Goal: Transaction & Acquisition: Purchase product/service

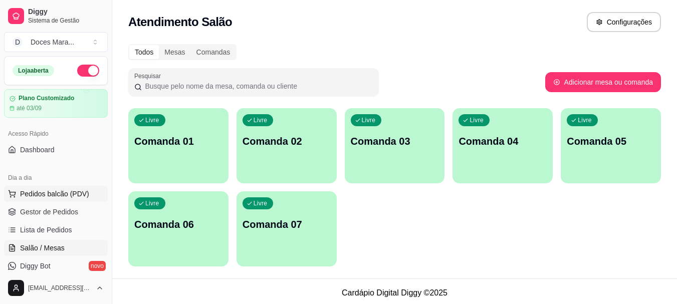
click at [77, 192] on span "Pedidos balcão (PDV)" at bounding box center [54, 194] width 69 height 10
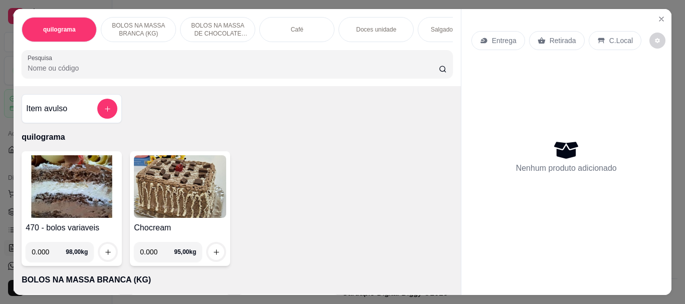
click at [151, 70] on input "Pesquisa" at bounding box center [233, 68] width 411 height 10
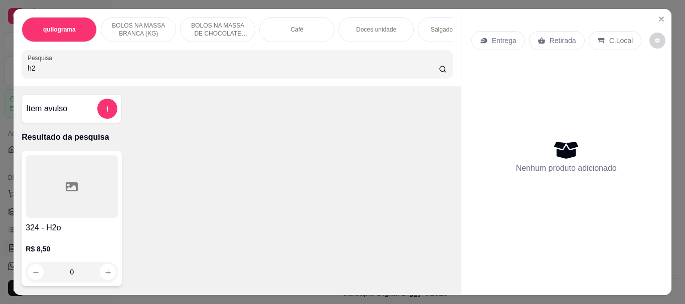
type input "h2"
click at [82, 188] on div at bounding box center [72, 186] width 92 height 63
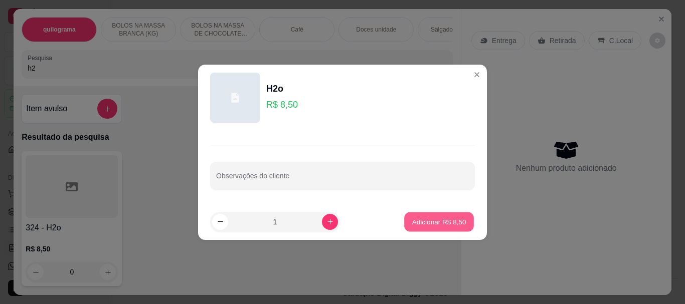
click at [454, 224] on p "Adicionar R$ 8,50" at bounding box center [439, 222] width 54 height 10
type input "1"
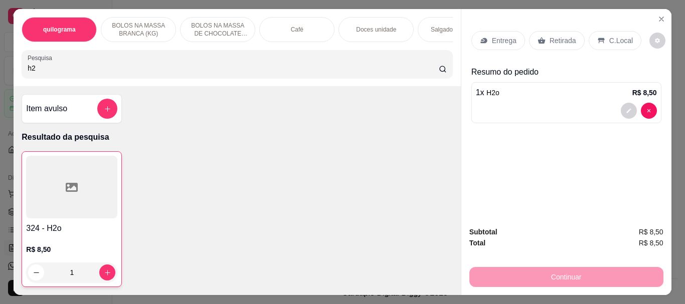
click at [558, 39] on p "Retirada" at bounding box center [562, 41] width 27 height 10
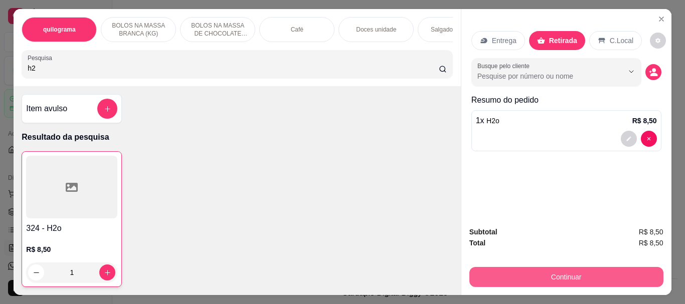
click at [612, 274] on button "Continuar" at bounding box center [566, 277] width 194 height 20
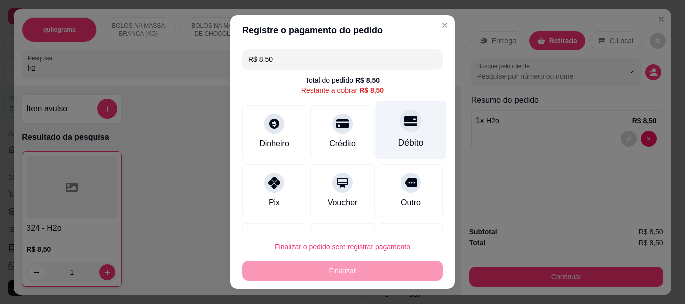
click at [390, 134] on div "Débito" at bounding box center [411, 130] width 71 height 59
type input "R$ 0,00"
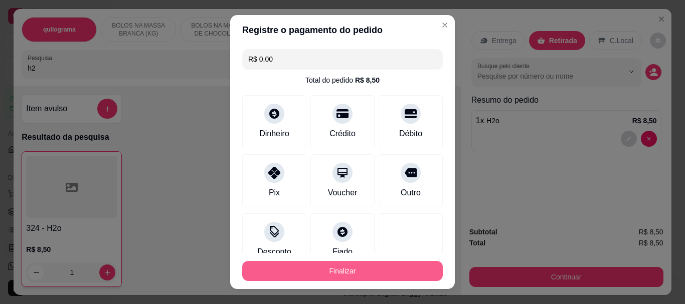
click at [381, 267] on button "Finalizar" at bounding box center [342, 271] width 201 height 20
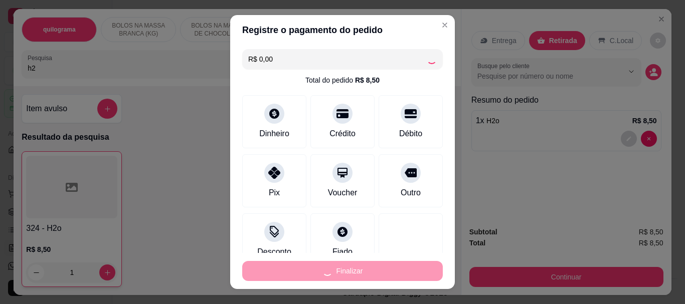
type input "0"
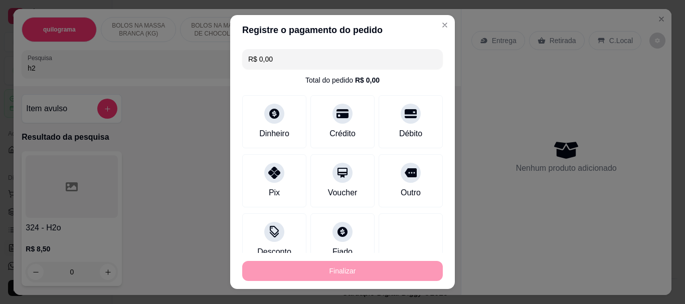
type input "-R$ 8,50"
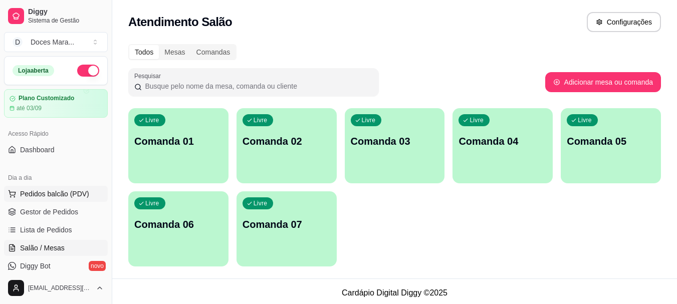
click at [54, 191] on span "Pedidos balcão (PDV)" at bounding box center [54, 194] width 69 height 10
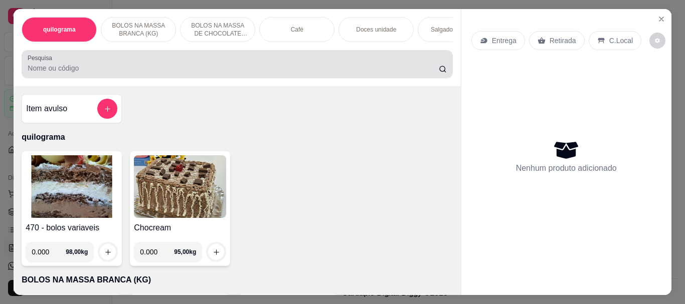
click at [222, 66] on div at bounding box center [237, 64] width 419 height 20
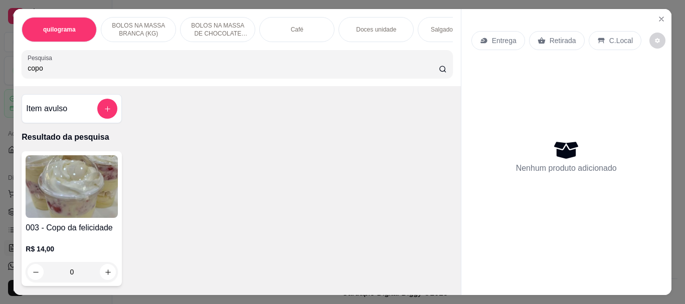
type input "copo"
click at [78, 190] on img at bounding box center [72, 186] width 92 height 63
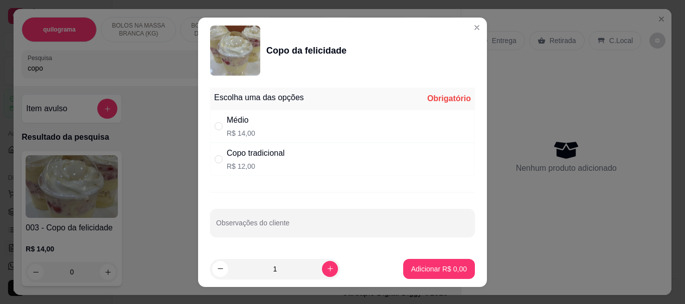
click at [236, 117] on div "Médio" at bounding box center [241, 120] width 29 height 12
radio input "true"
click at [438, 265] on p "Adicionar R$ 14,00" at bounding box center [437, 269] width 60 height 10
type input "1"
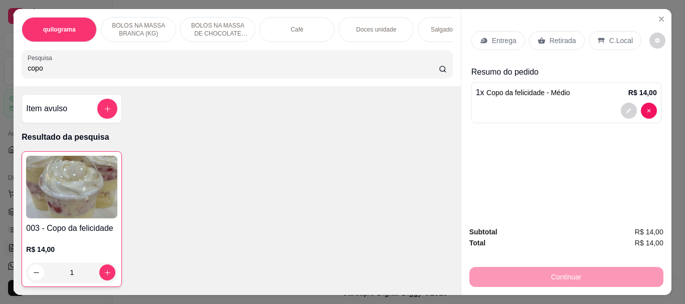
click at [612, 36] on p "C.Local" at bounding box center [621, 41] width 24 height 10
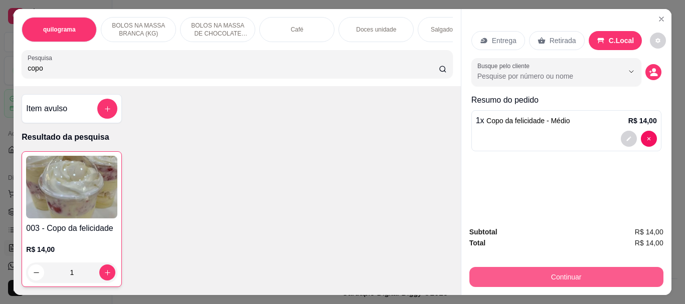
click at [588, 267] on button "Continuar" at bounding box center [566, 277] width 194 height 20
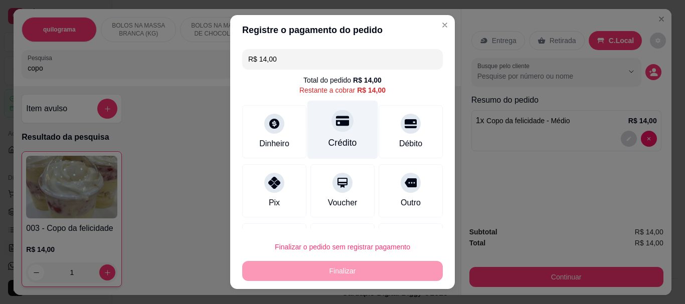
click at [336, 123] on icon at bounding box center [342, 121] width 13 height 10
type input "R$ 0,00"
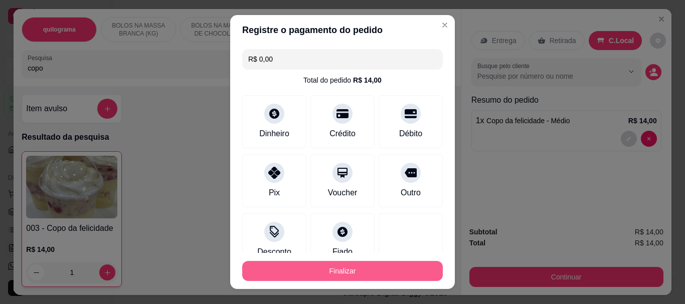
click at [333, 269] on button "Finalizar" at bounding box center [342, 271] width 201 height 20
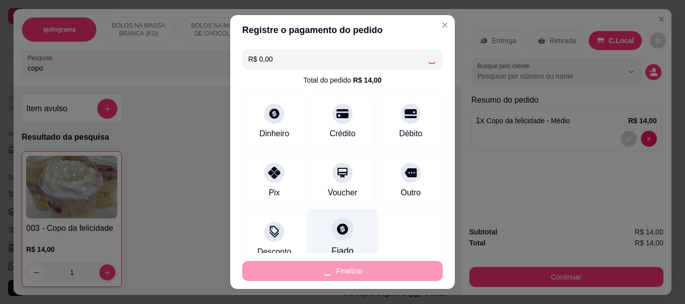
type input "0"
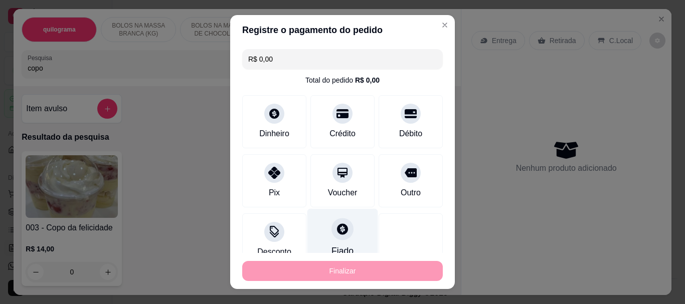
type input "-R$ 14,00"
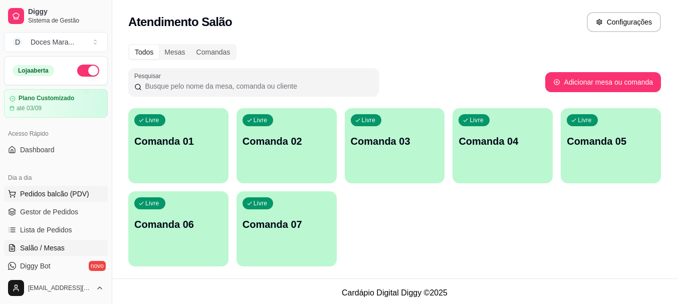
click at [47, 191] on span "Pedidos balcão (PDV)" at bounding box center [54, 194] width 69 height 10
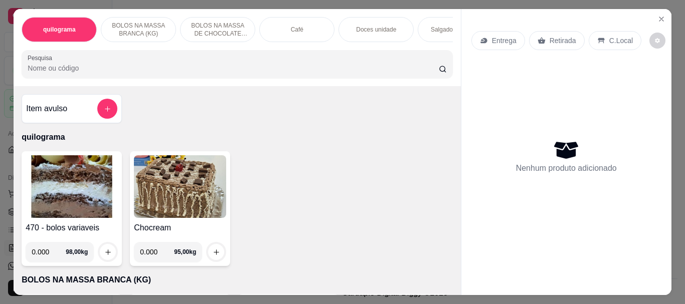
click at [371, 26] on p "Doces unidade" at bounding box center [376, 30] width 40 height 8
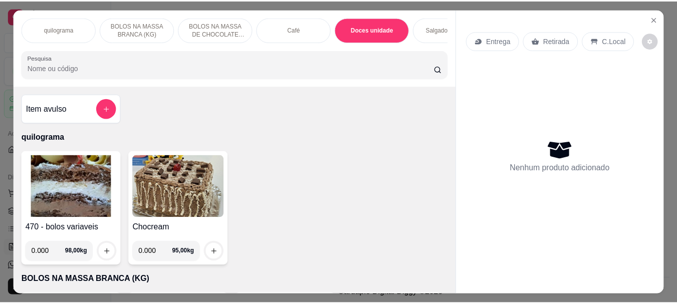
scroll to position [27, 0]
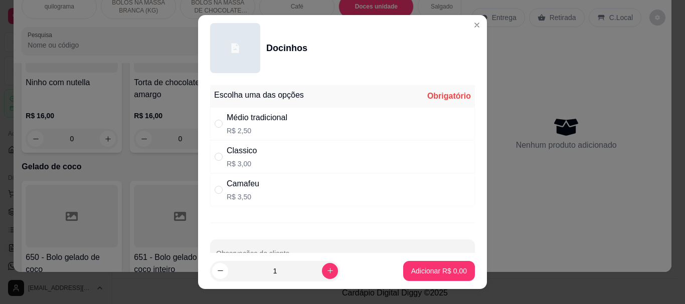
click at [240, 119] on div "Médio tradicional" at bounding box center [257, 118] width 61 height 12
radio input "true"
click at [430, 265] on button "Adicionar R$ 2,50" at bounding box center [439, 271] width 72 height 20
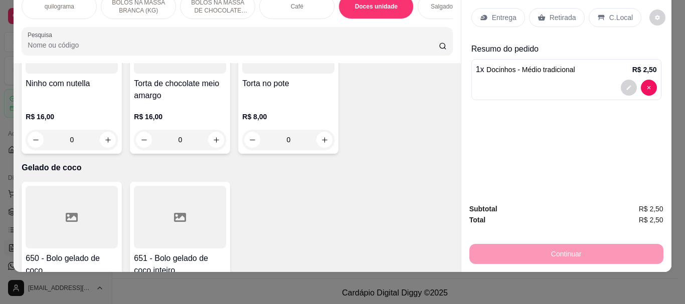
type input "1"
click at [611, 13] on p "C.Local" at bounding box center [621, 18] width 24 height 10
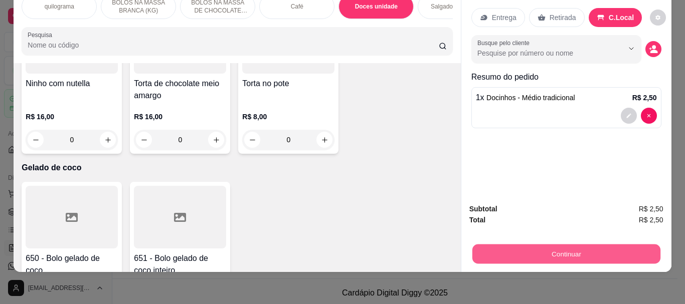
click at [585, 245] on button "Continuar" at bounding box center [566, 254] width 188 height 20
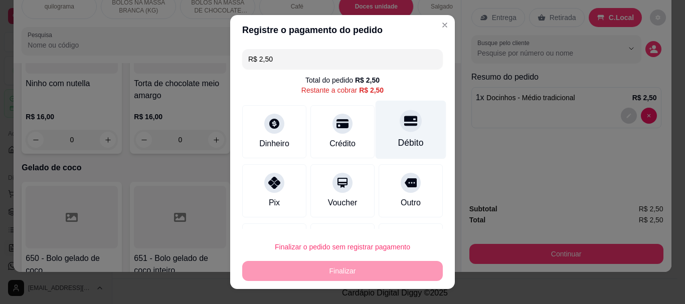
click at [400, 124] on div at bounding box center [411, 121] width 22 height 22
type input "R$ 0,00"
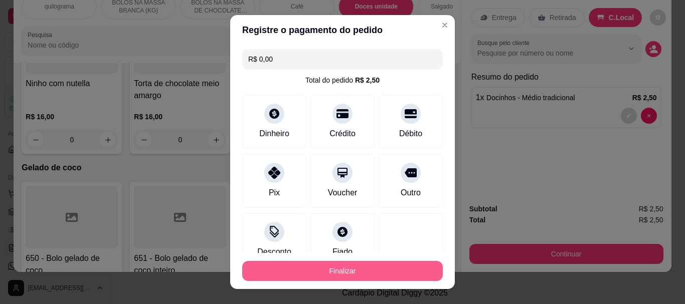
click at [391, 270] on button "Finalizar" at bounding box center [342, 271] width 201 height 20
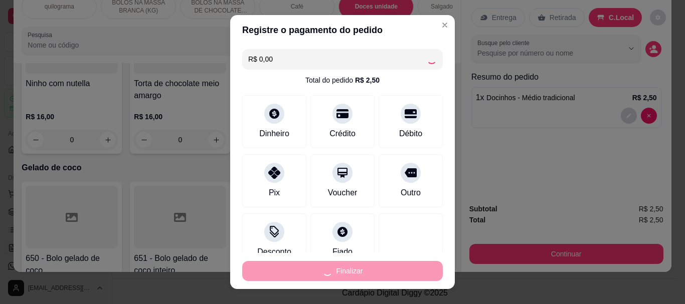
type input "0"
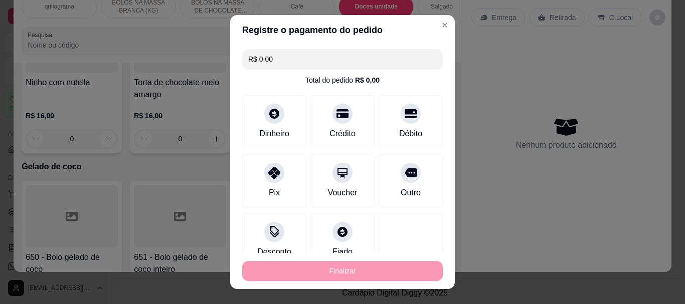
type input "-R$ 2,50"
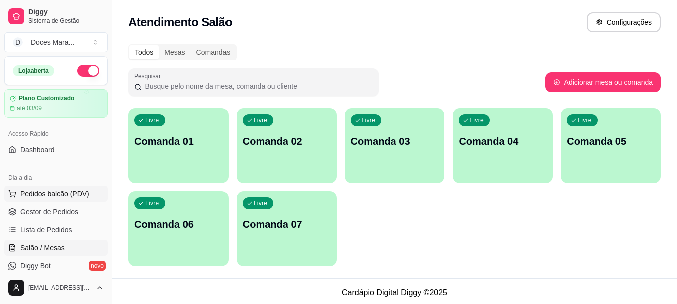
click at [50, 192] on span "Pedidos balcão (PDV)" at bounding box center [54, 194] width 69 height 10
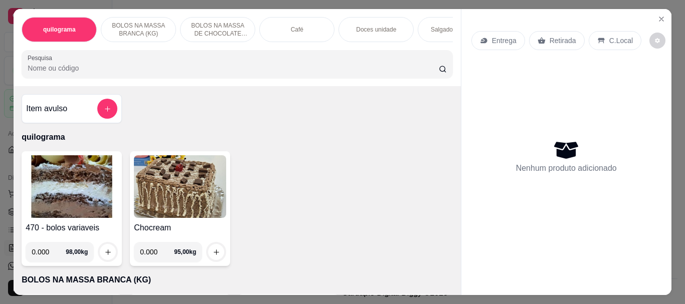
select select "ALL"
select select "0"
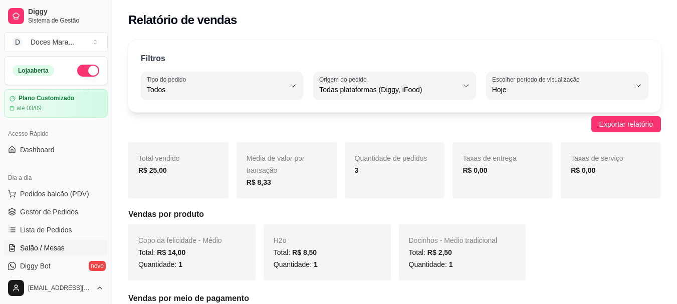
click at [38, 250] on span "Salão / Mesas" at bounding box center [42, 248] width 45 height 10
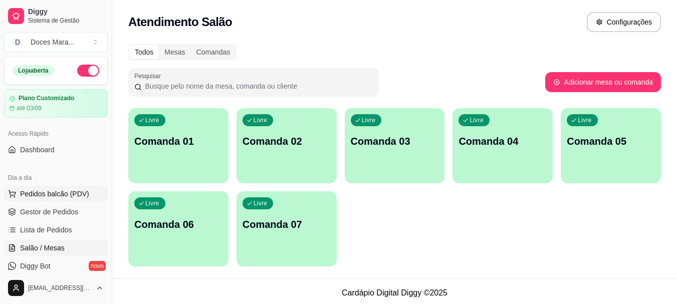
click at [42, 197] on span "Pedidos balcão (PDV)" at bounding box center [54, 194] width 69 height 10
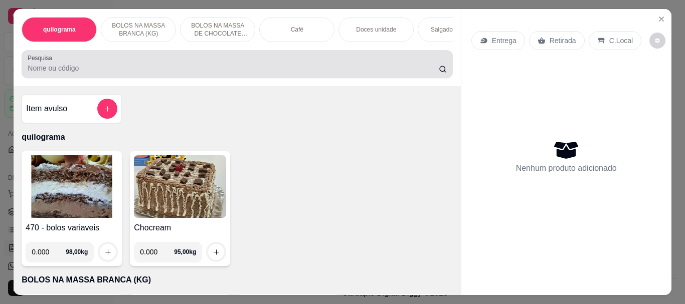
click at [78, 72] on input "Pesquisa" at bounding box center [233, 68] width 411 height 10
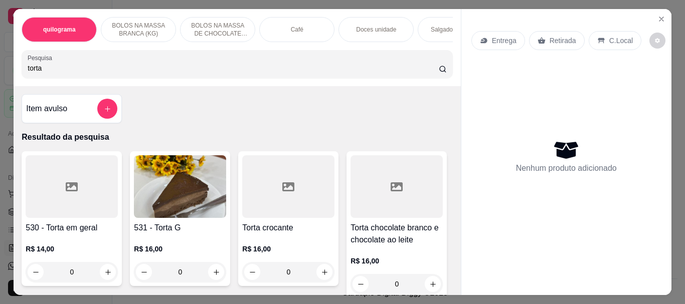
type input "torta"
click at [210, 191] on img at bounding box center [180, 186] width 92 height 63
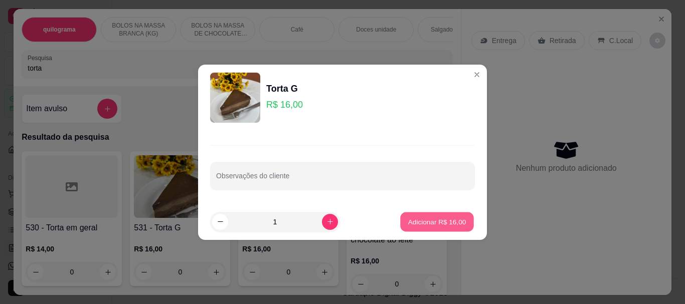
click at [414, 222] on p "Adicionar R$ 16,00" at bounding box center [437, 222] width 58 height 10
type input "1"
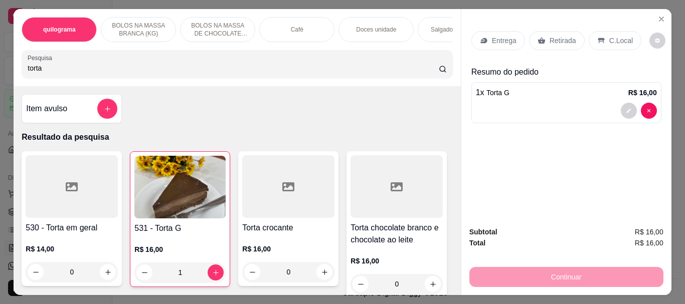
click at [554, 36] on p "Retirada" at bounding box center [562, 41] width 27 height 10
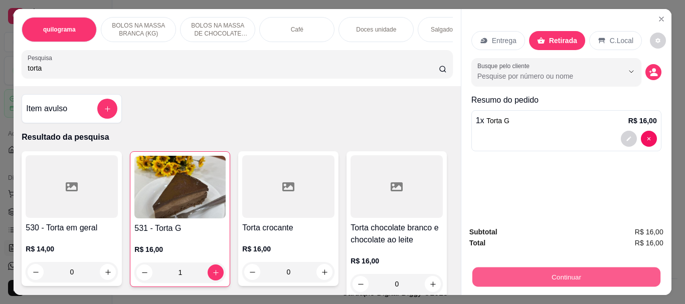
click at [552, 268] on button "Continuar" at bounding box center [566, 277] width 188 height 20
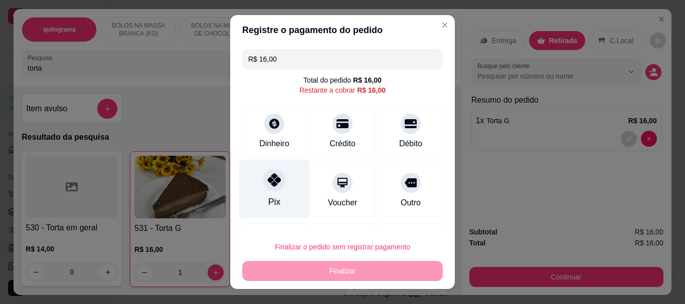
click at [265, 192] on div "Pix" at bounding box center [274, 189] width 71 height 59
type input "R$ 0,00"
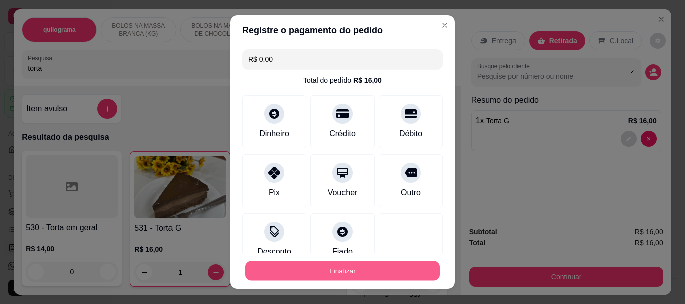
click at [339, 269] on button "Finalizar" at bounding box center [342, 271] width 195 height 20
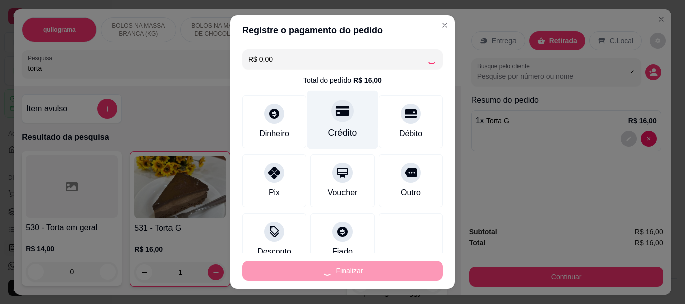
type input "0"
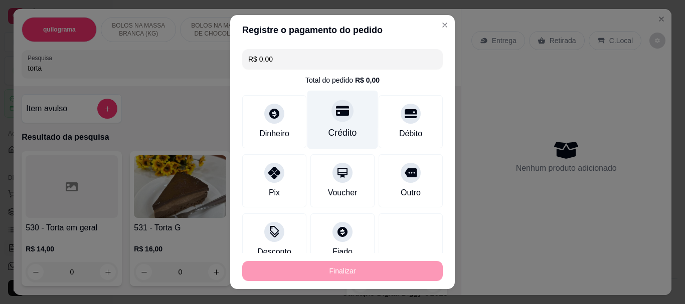
type input "-R$ 16,00"
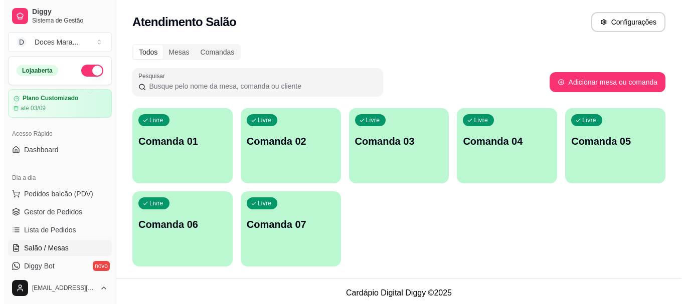
scroll to position [3, 0]
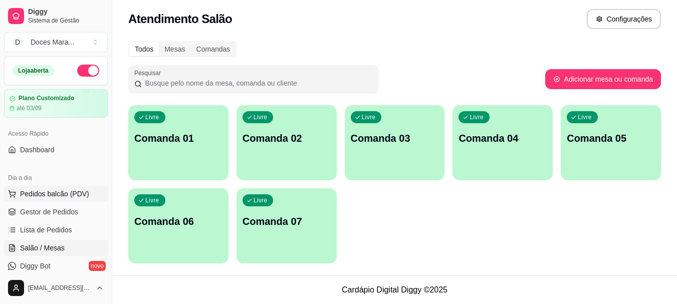
click at [63, 196] on span "Pedidos balcão (PDV)" at bounding box center [54, 194] width 69 height 10
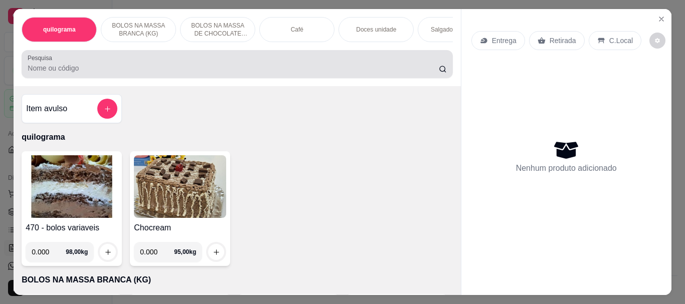
click at [58, 62] on div at bounding box center [237, 64] width 419 height 20
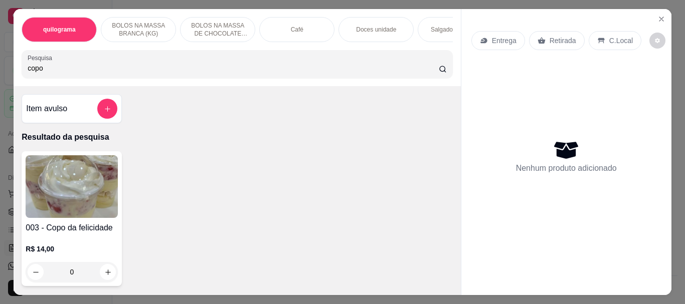
type input "copo"
click at [26, 206] on img at bounding box center [72, 186] width 92 height 63
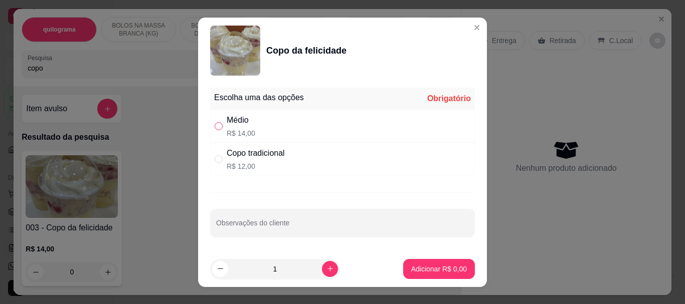
click at [215, 122] on input "" at bounding box center [219, 126] width 8 height 8
radio input "true"
click at [425, 269] on p "Adicionar R$ 14,00" at bounding box center [437, 269] width 60 height 10
type input "1"
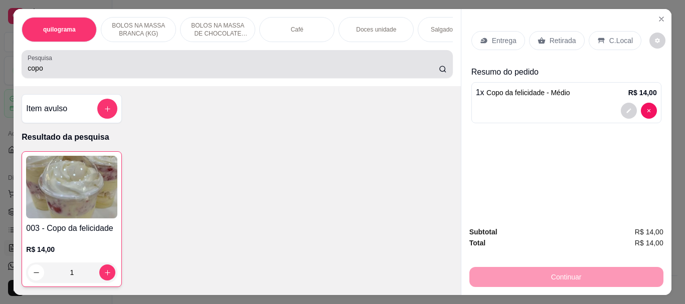
click at [49, 73] on input "copo" at bounding box center [233, 68] width 411 height 10
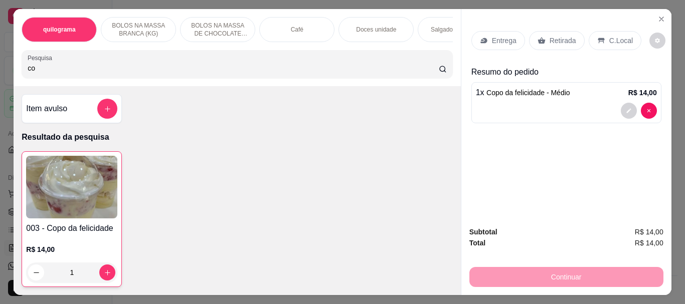
type input "c"
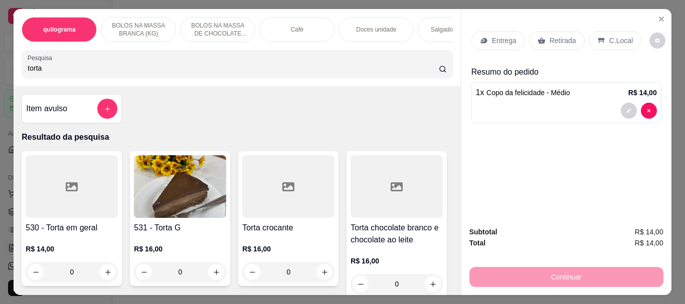
type input "torta"
click at [194, 207] on img at bounding box center [180, 186] width 92 height 63
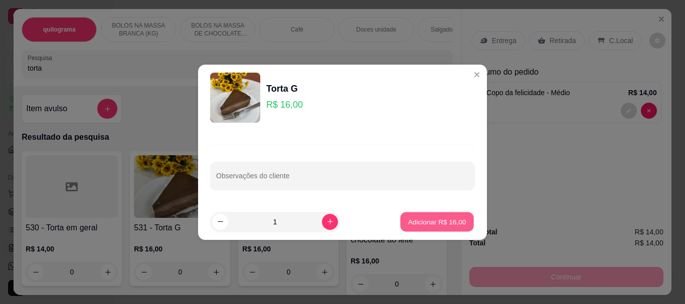
click at [400, 217] on button "Adicionar R$ 16,00" at bounding box center [437, 222] width 74 height 20
type input "1"
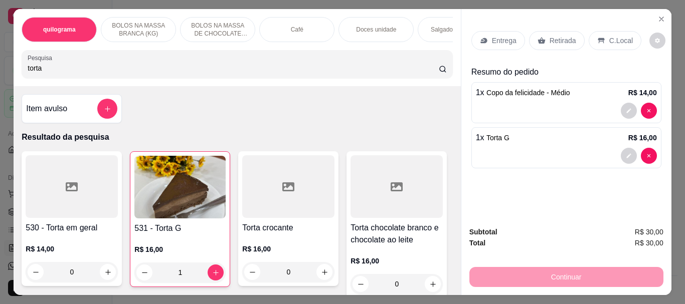
click at [57, 71] on input "torta" at bounding box center [233, 68] width 411 height 10
type input "t"
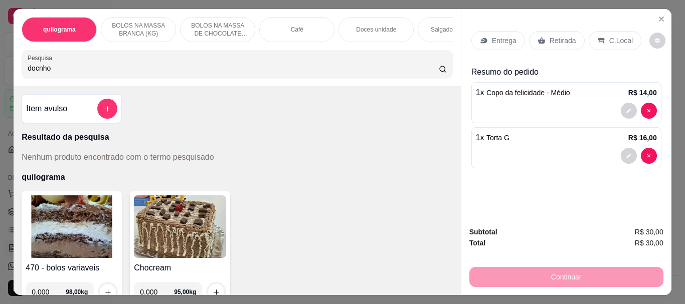
click at [34, 73] on input "docnho" at bounding box center [233, 68] width 411 height 10
click at [34, 73] on input "doicnho" at bounding box center [233, 68] width 411 height 10
click at [36, 73] on input "docnho" at bounding box center [233, 68] width 411 height 10
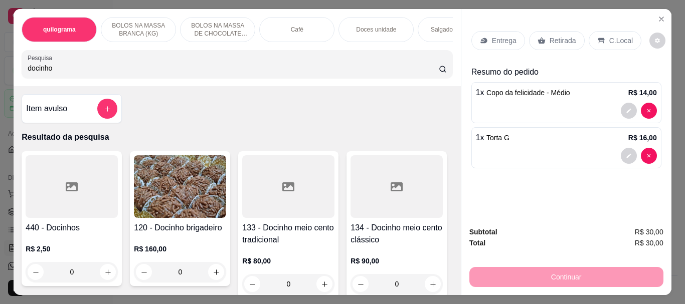
type input "docinho"
click at [90, 185] on div at bounding box center [72, 186] width 92 height 63
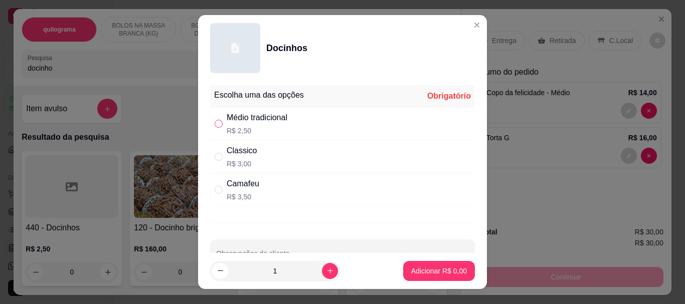
click at [218, 128] on label "" at bounding box center [219, 123] width 8 height 11
click at [218, 128] on input "" at bounding box center [219, 124] width 8 height 8
click at [215, 125] on input "" at bounding box center [219, 124] width 8 height 8
radio input "true"
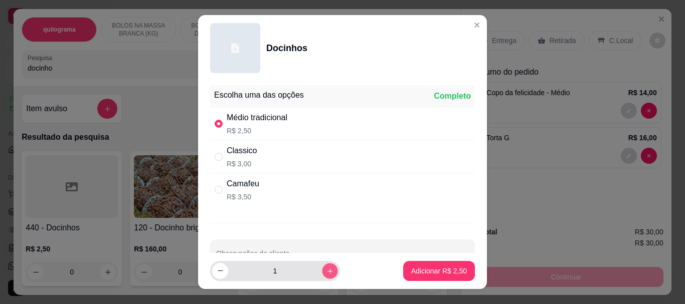
click at [322, 269] on button "increase-product-quantity" at bounding box center [330, 271] width 16 height 16
type input "4"
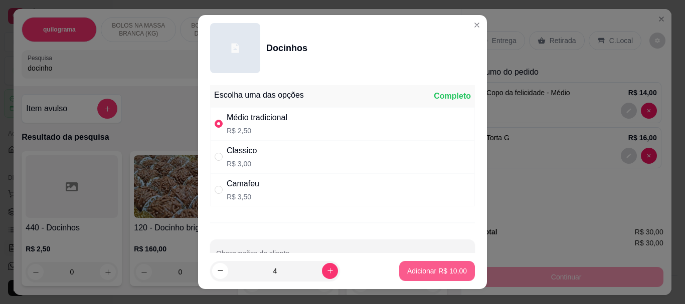
click at [407, 269] on p "Adicionar R$ 10,00" at bounding box center [437, 271] width 60 height 10
type input "4"
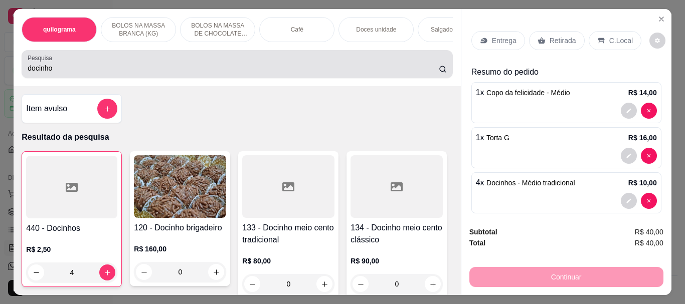
click at [51, 71] on input "docinho" at bounding box center [233, 68] width 411 height 10
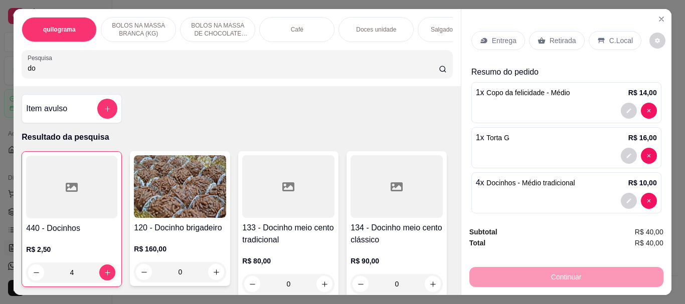
type input "d"
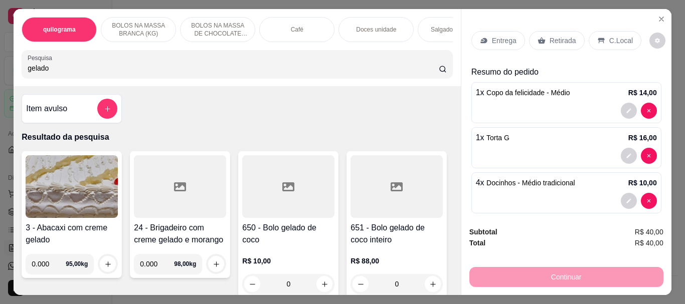
type input "gelado"
click at [269, 188] on div at bounding box center [288, 186] width 92 height 63
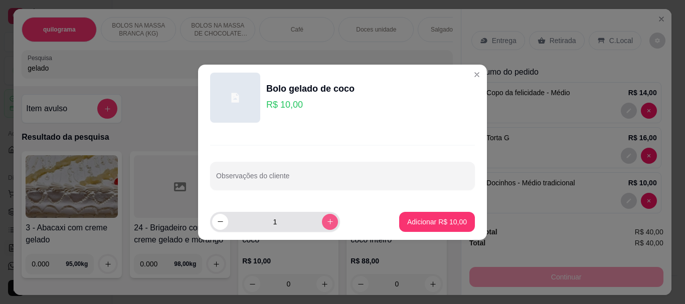
click at [326, 221] on icon "increase-product-quantity" at bounding box center [330, 222] width 8 height 8
type input "2"
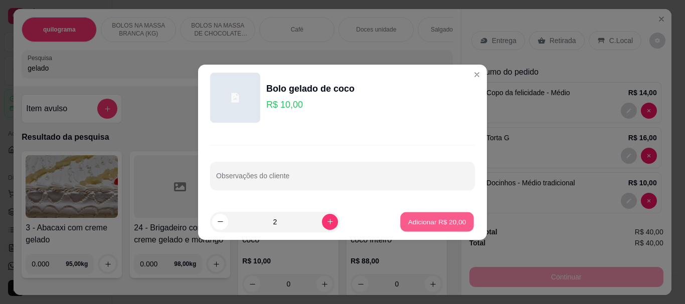
click at [433, 221] on p "Adicionar R$ 20,00" at bounding box center [437, 222] width 58 height 10
type input "2"
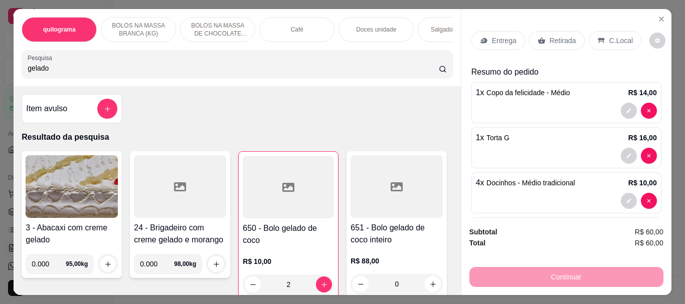
click at [554, 37] on p "Retirada" at bounding box center [562, 41] width 27 height 10
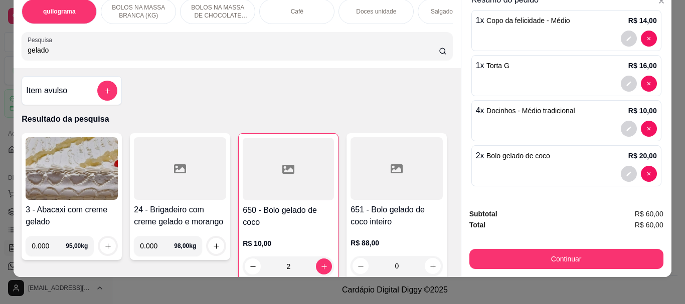
scroll to position [27, 0]
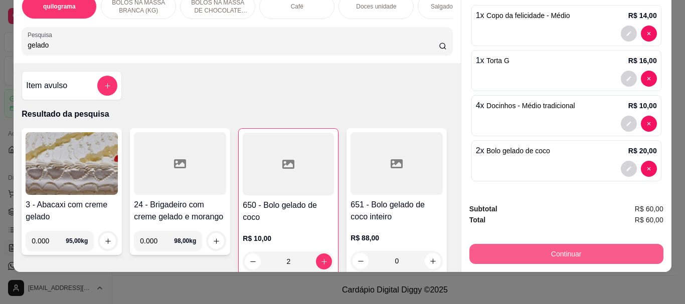
click at [555, 245] on button "Continuar" at bounding box center [566, 254] width 194 height 20
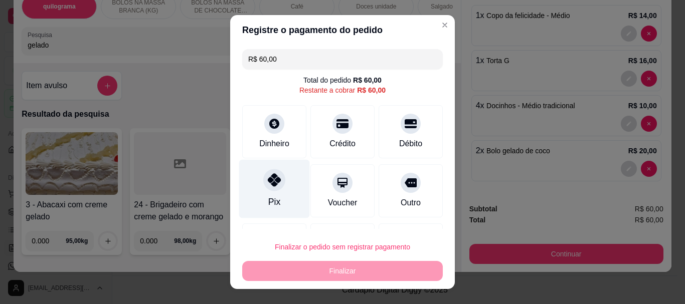
click at [269, 183] on icon at bounding box center [274, 180] width 13 height 13
type input "R$ 0,00"
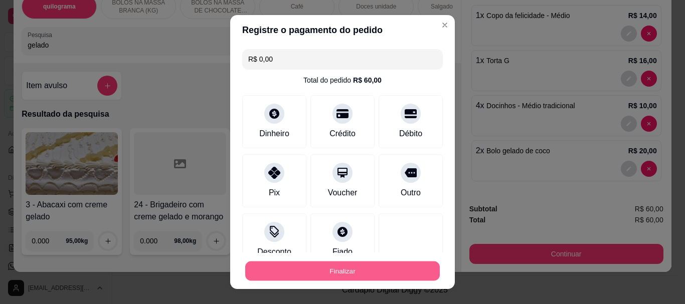
click at [314, 273] on button "Finalizar" at bounding box center [342, 271] width 195 height 20
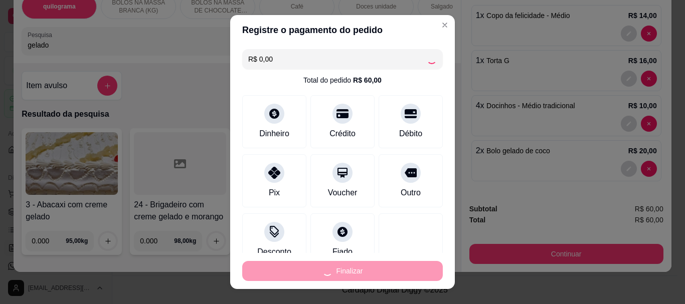
type input "0"
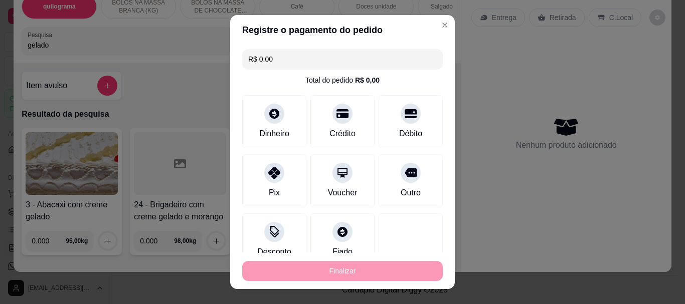
type input "-R$ 60,00"
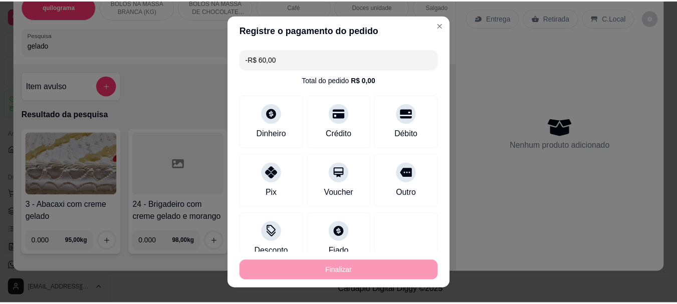
scroll to position [0, 0]
